Goal: Find contact information: Find contact information

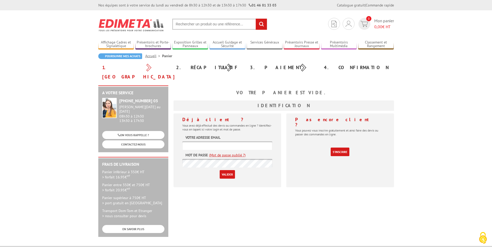
scroll to position [102, 0]
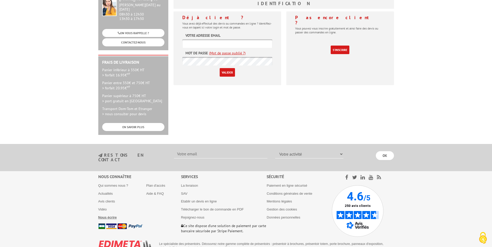
click at [111, 216] on b "Nous écrire" at bounding box center [107, 218] width 19 height 4
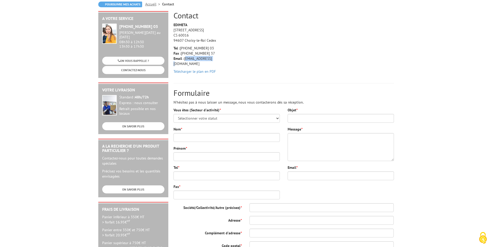
drag, startPoint x: 213, startPoint y: 57, endPoint x: 185, endPoint y: 60, distance: 27.6
click at [185, 60] on p "Tel : +33 (0)1 46 81 33 03 Fax : +33 (0)1 45 73 24 37 Email : info@edimeta.fr" at bounding box center [197, 56] width 49 height 21
drag, startPoint x: 185, startPoint y: 60, endPoint x: 192, endPoint y: 59, distance: 7.1
copy p "info@edimeta.fr"
